Goal: Transaction & Acquisition: Purchase product/service

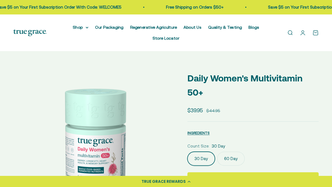
select select "3"
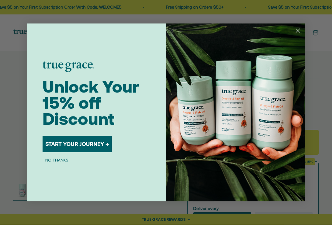
scroll to position [52, 0]
click at [297, 31] on icon "Close dialog" at bounding box center [298, 31] width 4 height 4
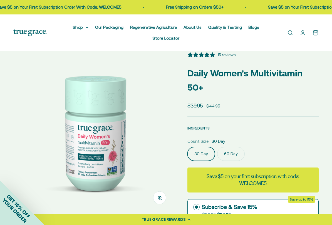
scroll to position [16, 0]
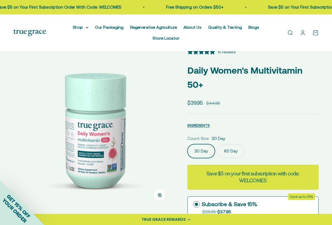
click at [239, 152] on label "60 Day" at bounding box center [231, 151] width 28 height 14
click at [187, 144] on input "60 Day" at bounding box center [187, 144] width 0 height 0
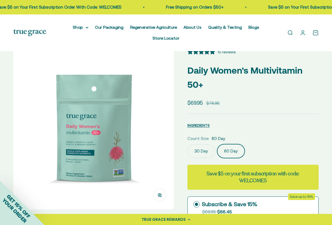
click at [201, 153] on label "30 Day" at bounding box center [201, 151] width 28 height 14
click at [187, 144] on input "30 Day" at bounding box center [187, 144] width 0 height 0
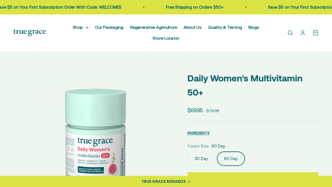
select select "3"
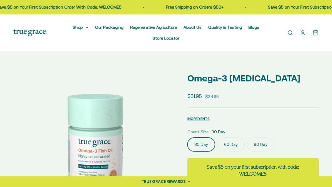
select select "3"
